Goal: Use online tool/utility: Utilize a website feature to perform a specific function

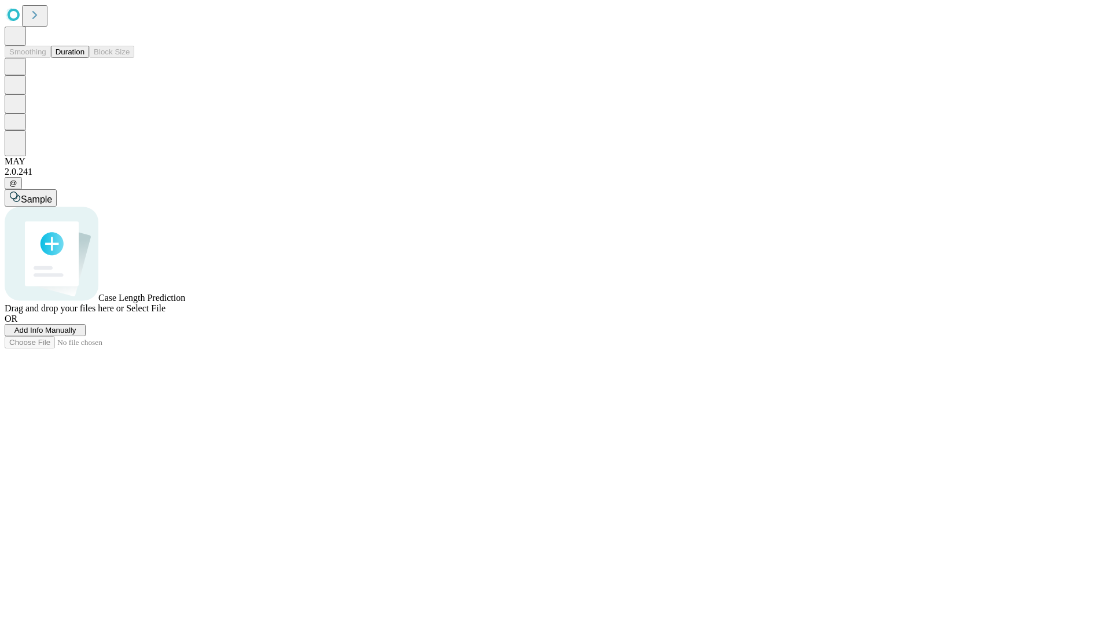
click at [85, 58] on button "Duration" at bounding box center [70, 52] width 38 height 12
click at [166, 313] on span "Select File" at bounding box center [145, 308] width 39 height 10
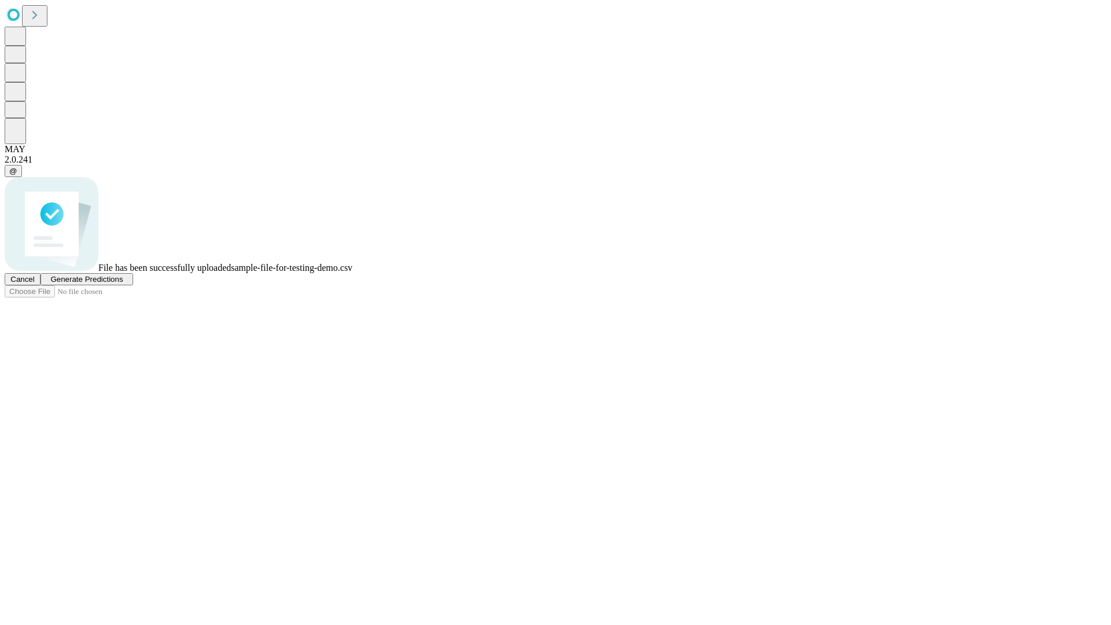
click at [123, 284] on span "Generate Predictions" at bounding box center [86, 279] width 72 height 9
